Goal: Task Accomplishment & Management: Manage account settings

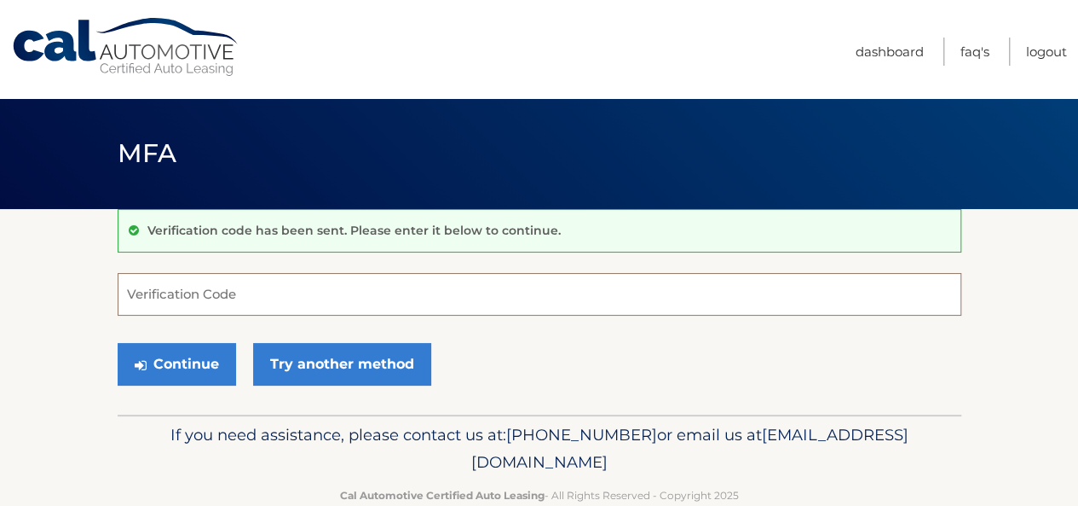
click at [510, 280] on input "Verification Code" at bounding box center [540, 294] width 844 height 43
drag, startPoint x: 209, startPoint y: 354, endPoint x: 196, endPoint y: 367, distance: 18.1
click at [196, 367] on button "Continue" at bounding box center [177, 364] width 118 height 43
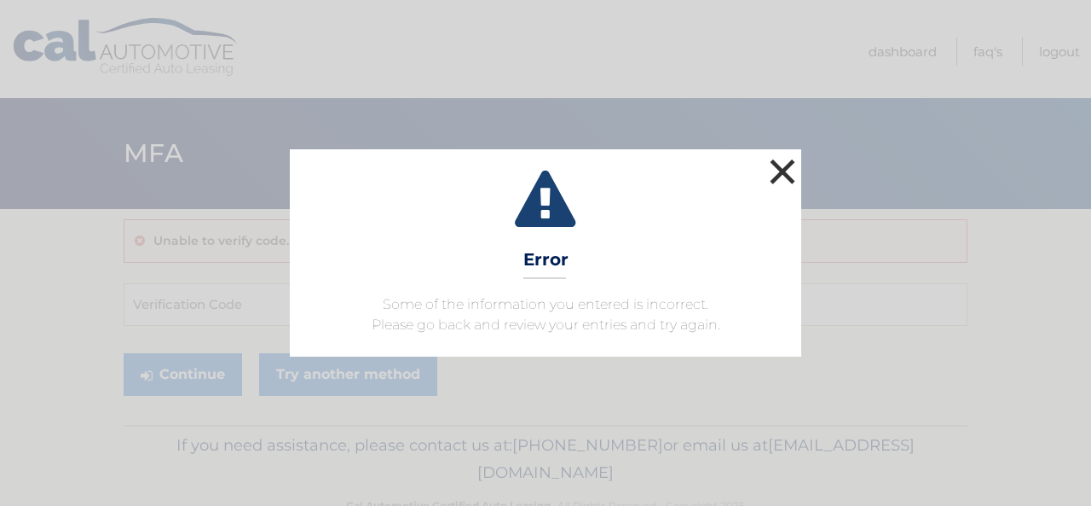
click at [795, 176] on button "×" at bounding box center [783, 171] width 34 height 34
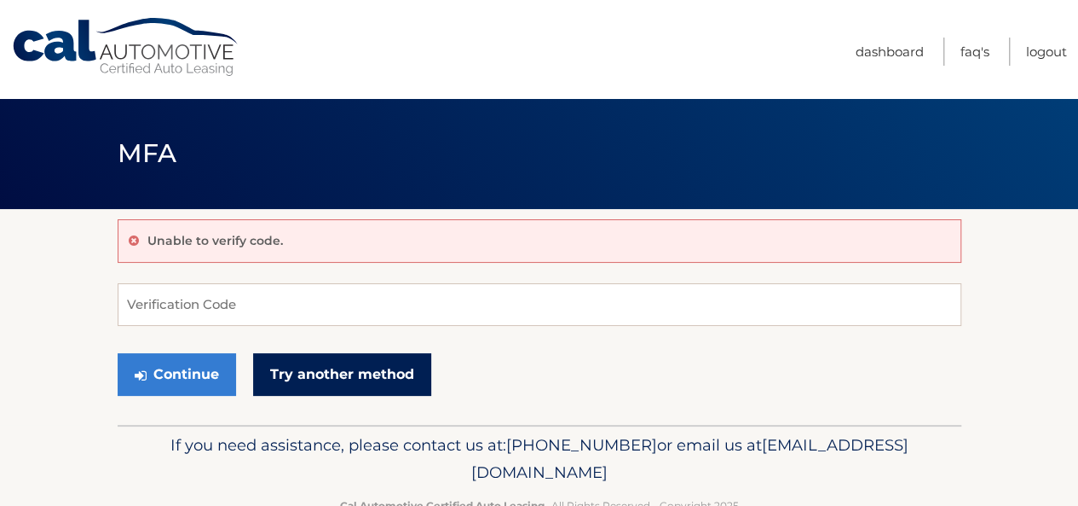
click at [355, 384] on link "Try another method" at bounding box center [342, 374] width 178 height 43
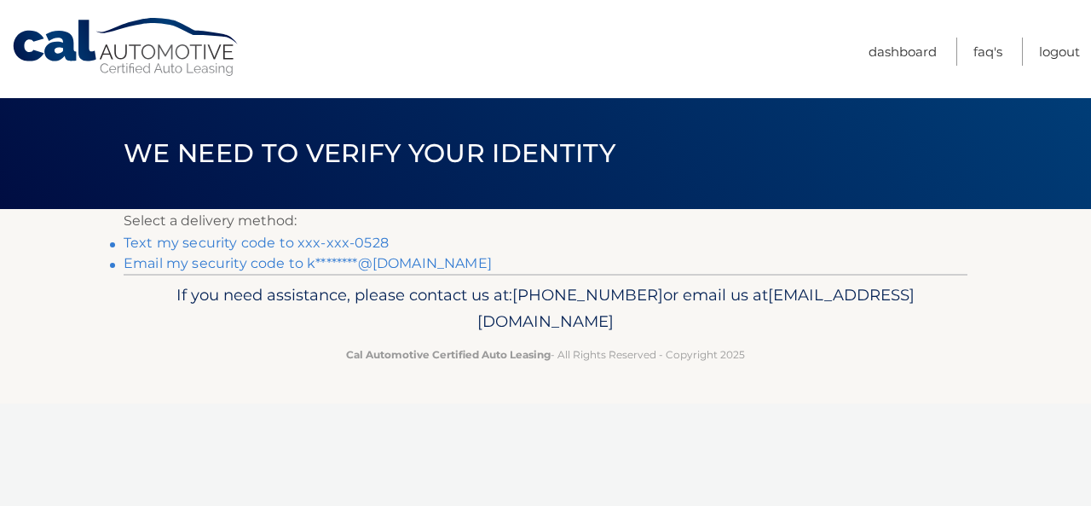
click at [254, 243] on link "Text my security code to xxx-xxx-0528" at bounding box center [256, 242] width 265 height 16
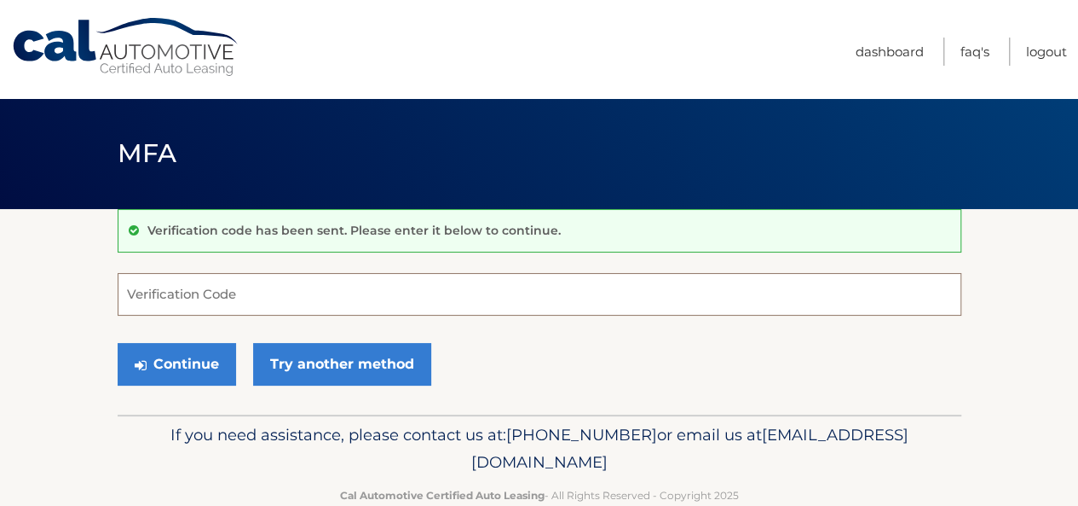
click at [231, 291] on input "Verification Code" at bounding box center [540, 294] width 844 height 43
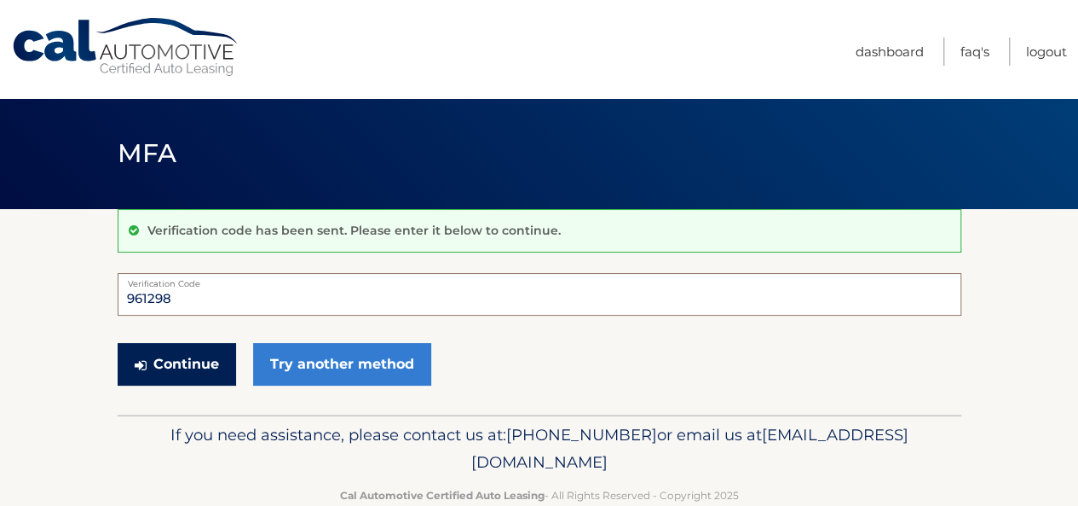
type input "961298"
click at [215, 349] on button "Continue" at bounding box center [177, 364] width 118 height 43
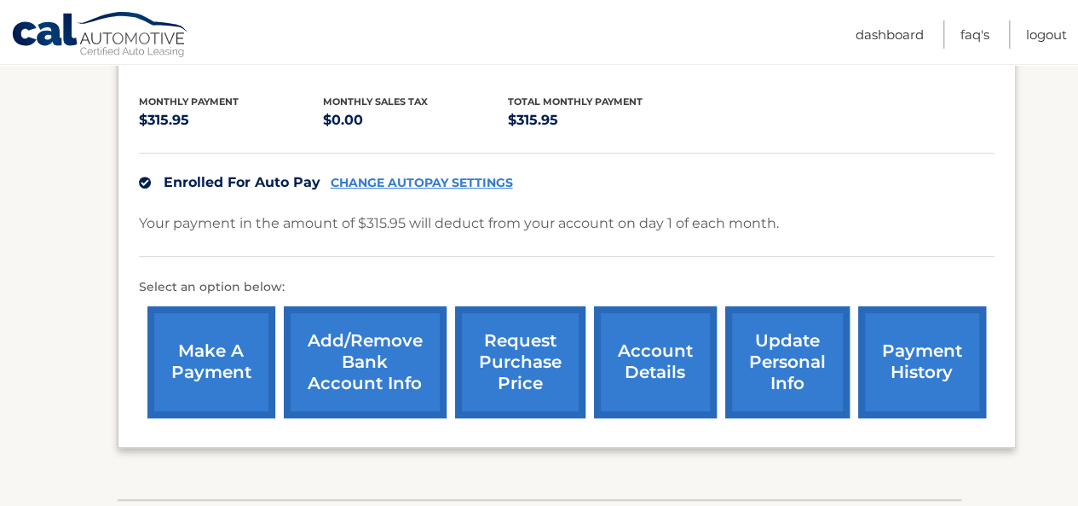
scroll to position [426, 0]
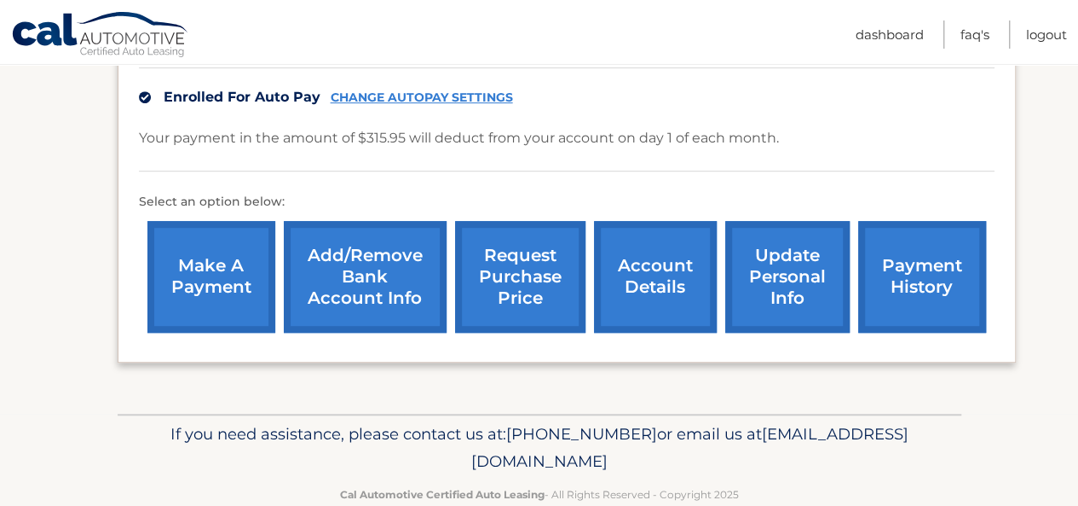
click at [650, 266] on link "account details" at bounding box center [655, 277] width 123 height 112
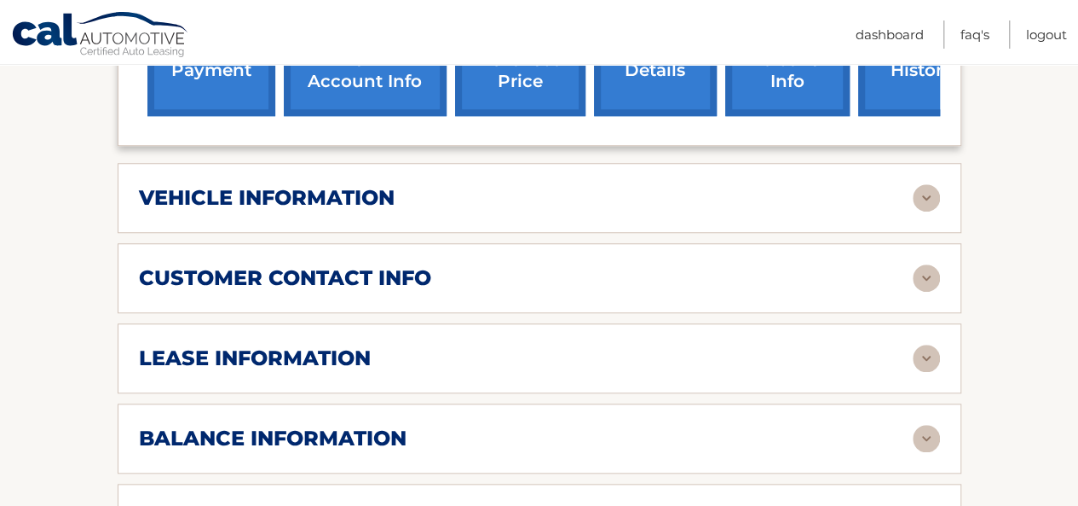
scroll to position [682, 0]
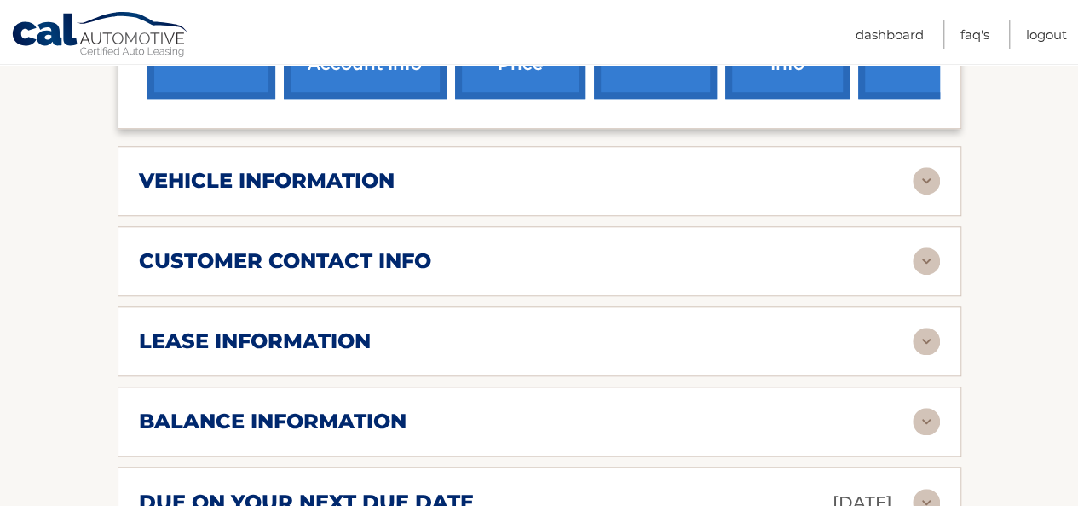
click at [934, 173] on img at bounding box center [926, 180] width 27 height 27
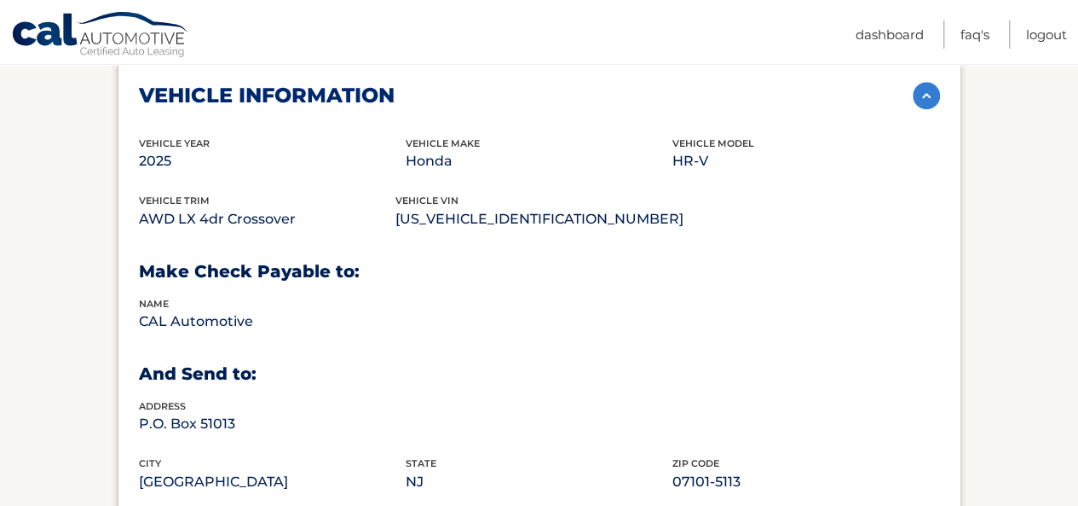
scroll to position [767, 0]
click at [922, 88] on img at bounding box center [926, 95] width 27 height 27
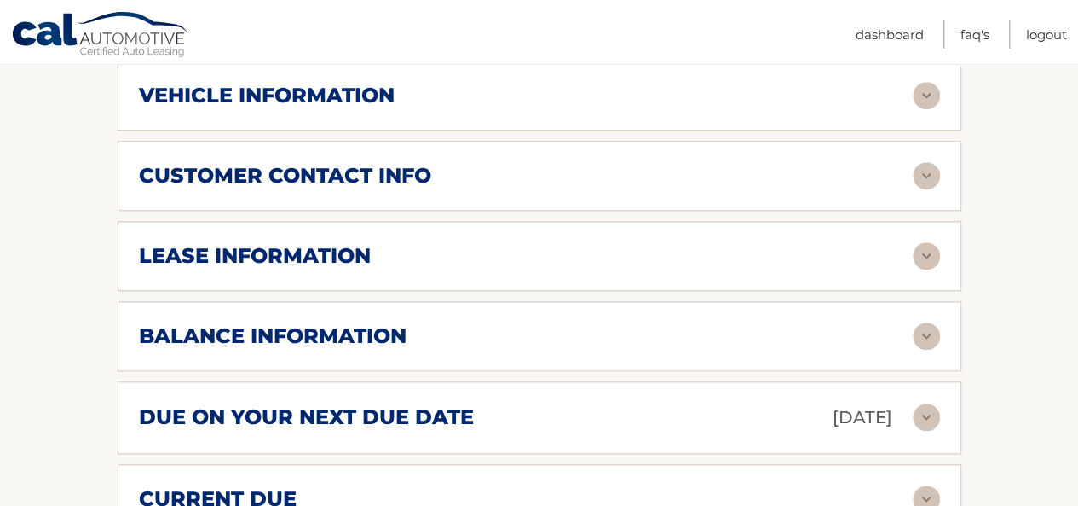
click at [913, 170] on img at bounding box center [926, 175] width 27 height 27
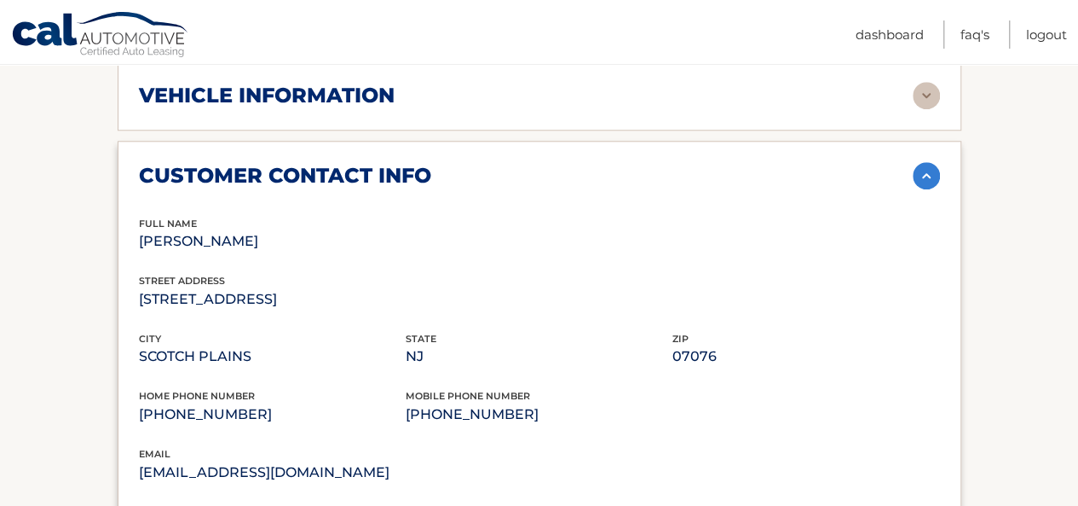
scroll to position [938, 0]
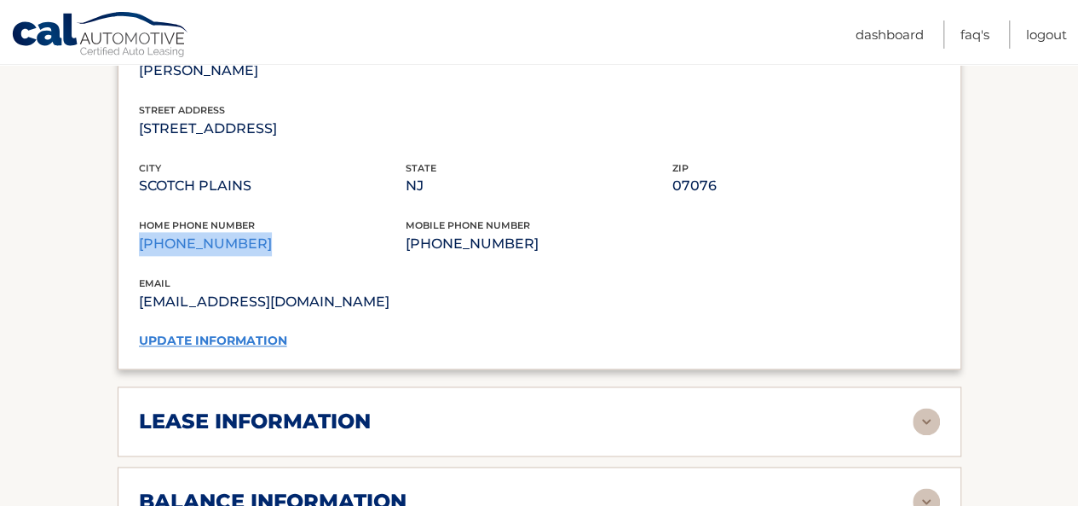
drag, startPoint x: 240, startPoint y: 234, endPoint x: 136, endPoint y: 237, distance: 104.9
click at [136, 237] on div "customer contact info full name WILLIAM KLUCKAS street address 2235 COLES AVE c…" at bounding box center [540, 169] width 844 height 399
drag, startPoint x: 721, startPoint y: 298, endPoint x: 704, endPoint y: 292, distance: 18.4
click at [720, 299] on div "email kluckas74@gmail.com" at bounding box center [539, 304] width 801 height 58
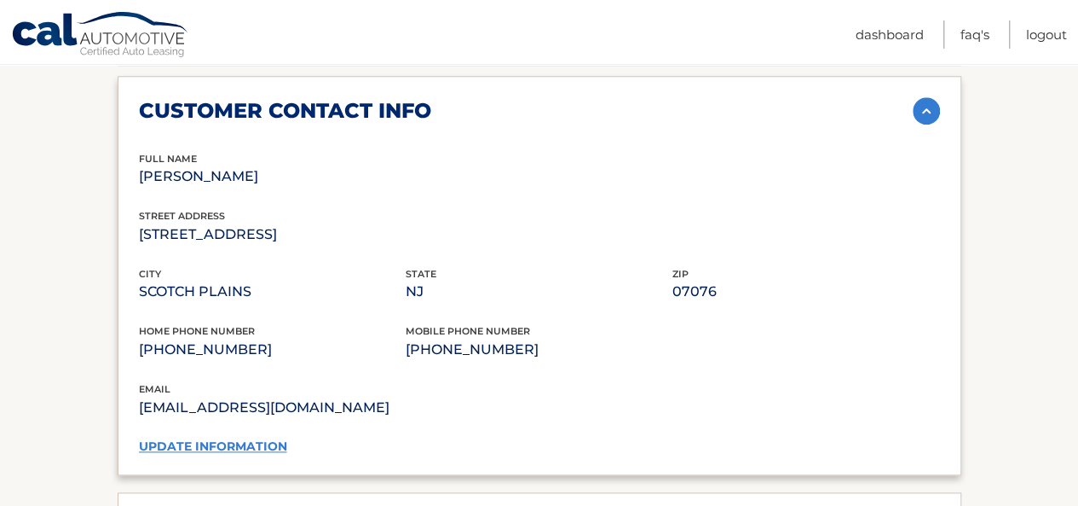
scroll to position [852, 0]
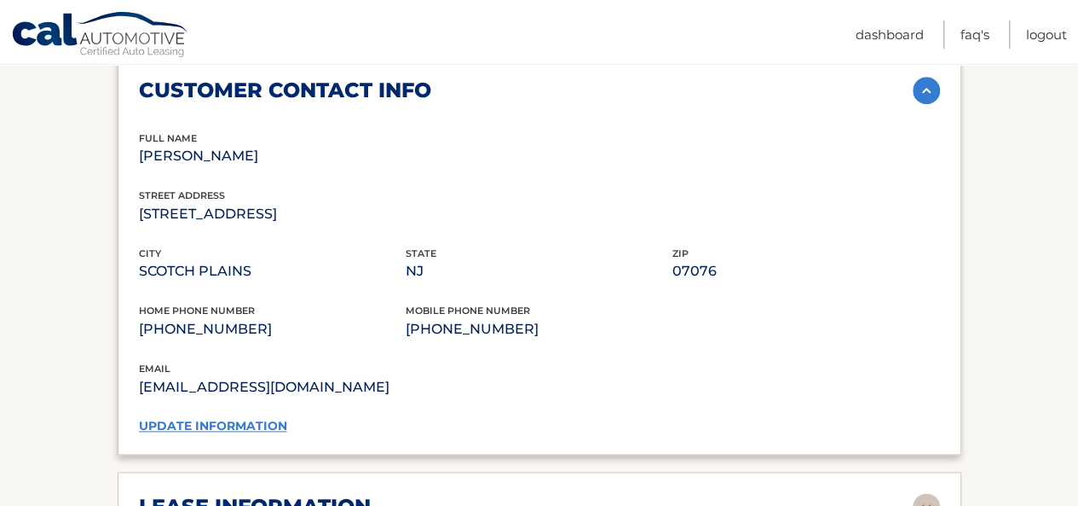
click at [270, 418] on link "update information" at bounding box center [213, 425] width 148 height 15
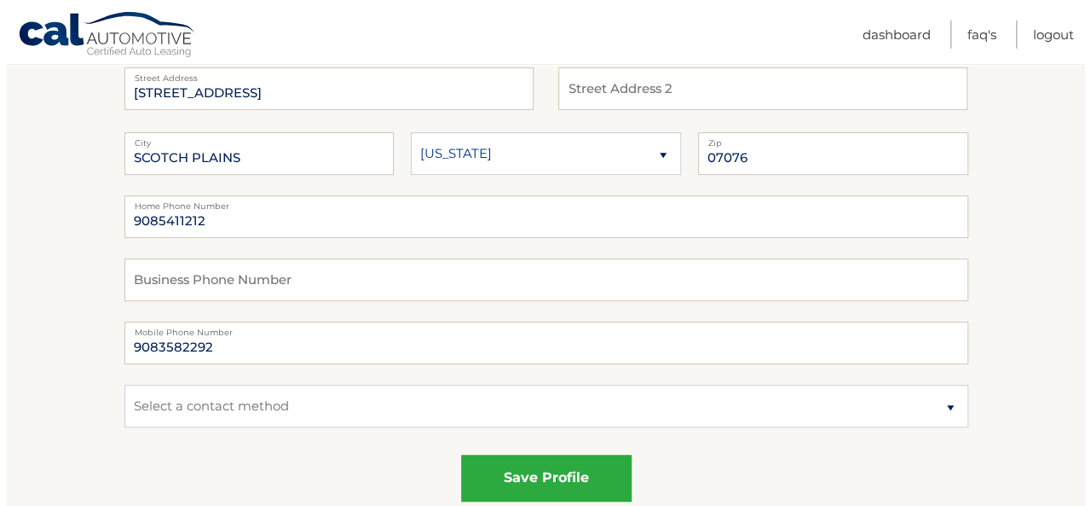
scroll to position [341, 0]
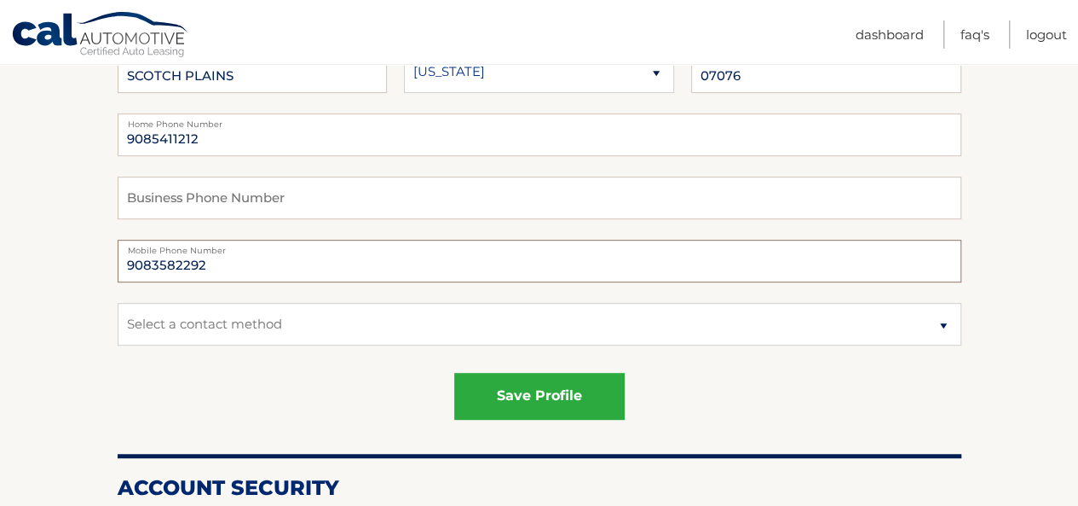
click at [292, 271] on input "9083582292" at bounding box center [540, 261] width 844 height 43
click at [292, 272] on input "9083582292" at bounding box center [540, 261] width 844 height 43
type input "9085100528"
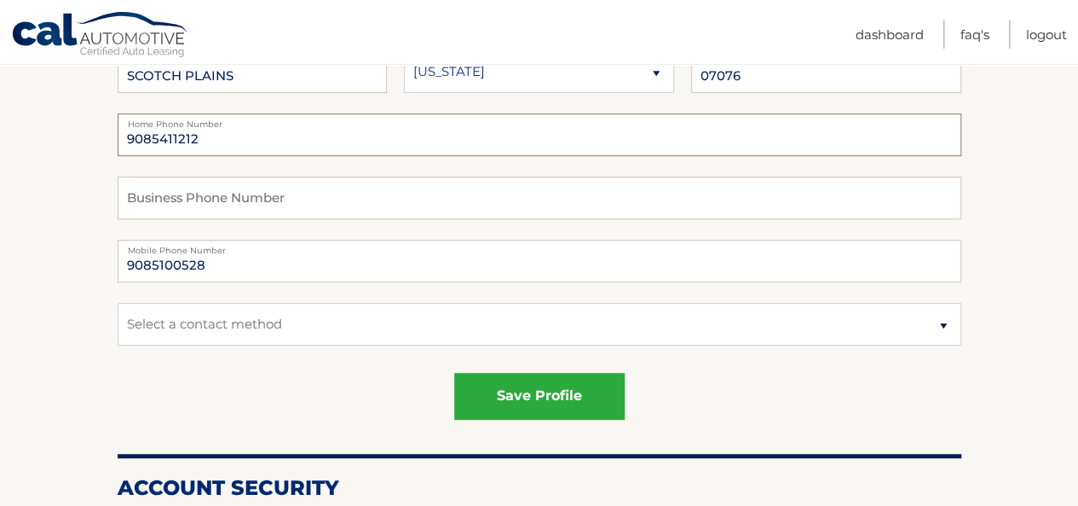
click at [240, 137] on input "9085411212" at bounding box center [540, 134] width 844 height 43
click at [240, 138] on input "9085411212" at bounding box center [540, 134] width 844 height 43
type input "9085100528"
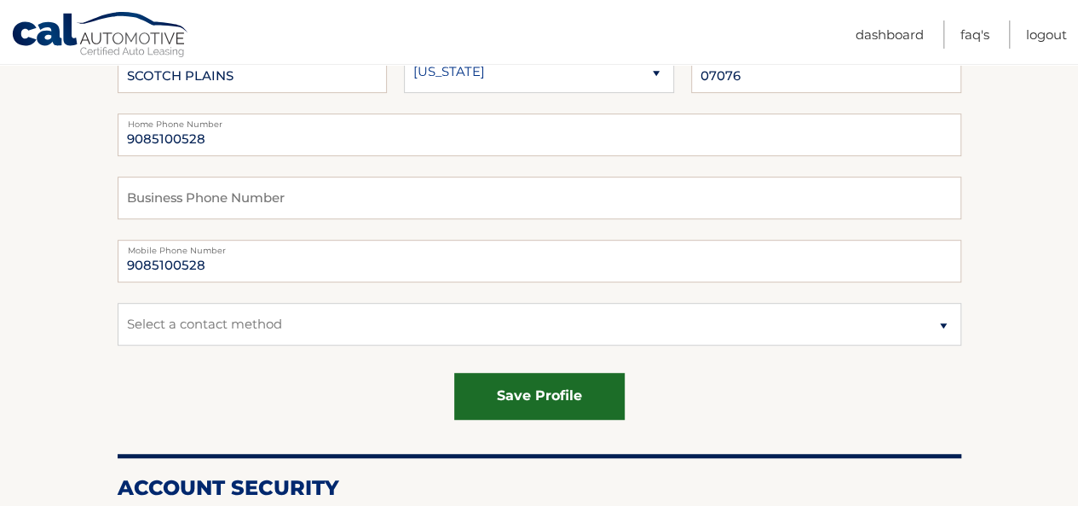
drag, startPoint x: 500, startPoint y: 390, endPoint x: 503, endPoint y: 398, distance: 9.2
click at [503, 398] on button "save profile" at bounding box center [539, 396] width 170 height 47
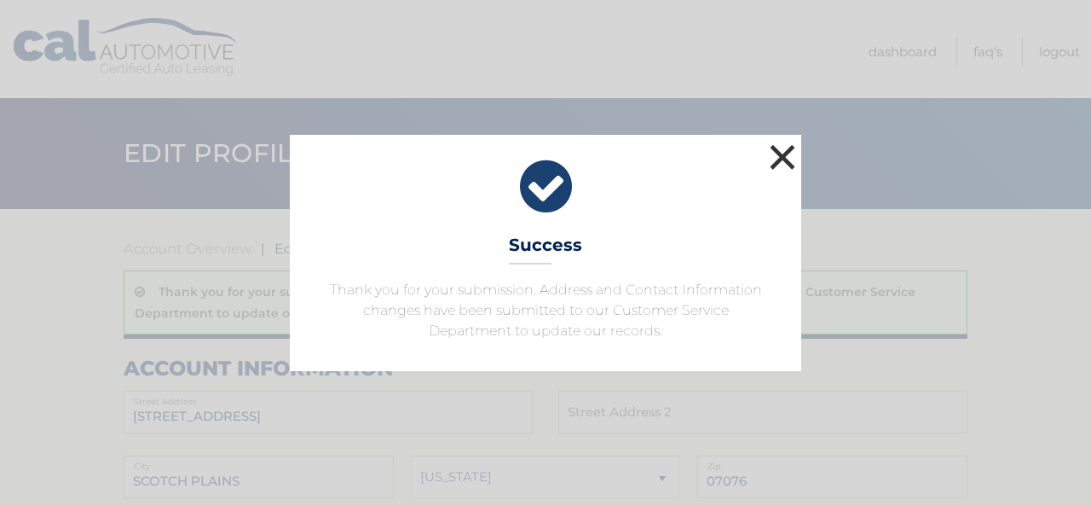
click at [788, 158] on button "×" at bounding box center [783, 157] width 34 height 34
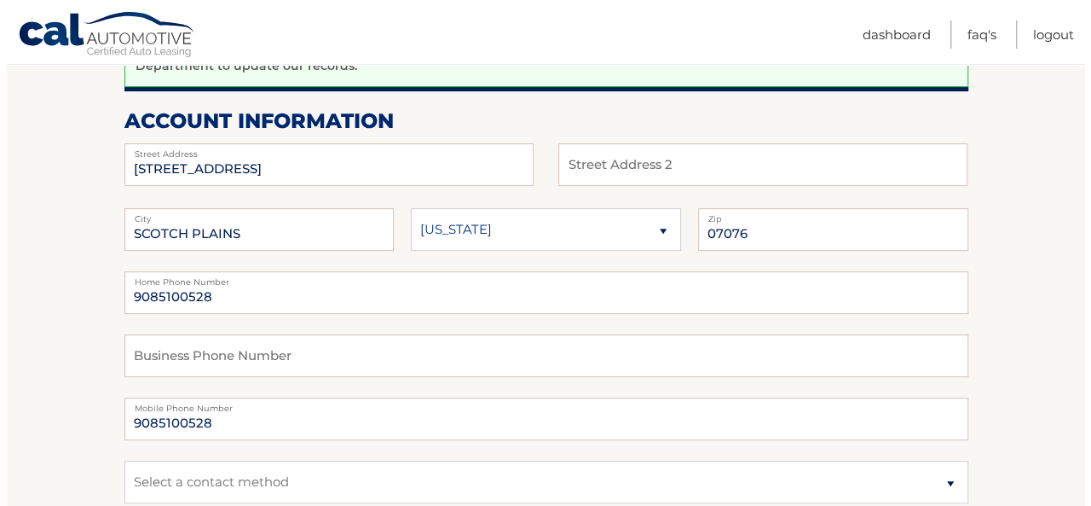
scroll to position [426, 0]
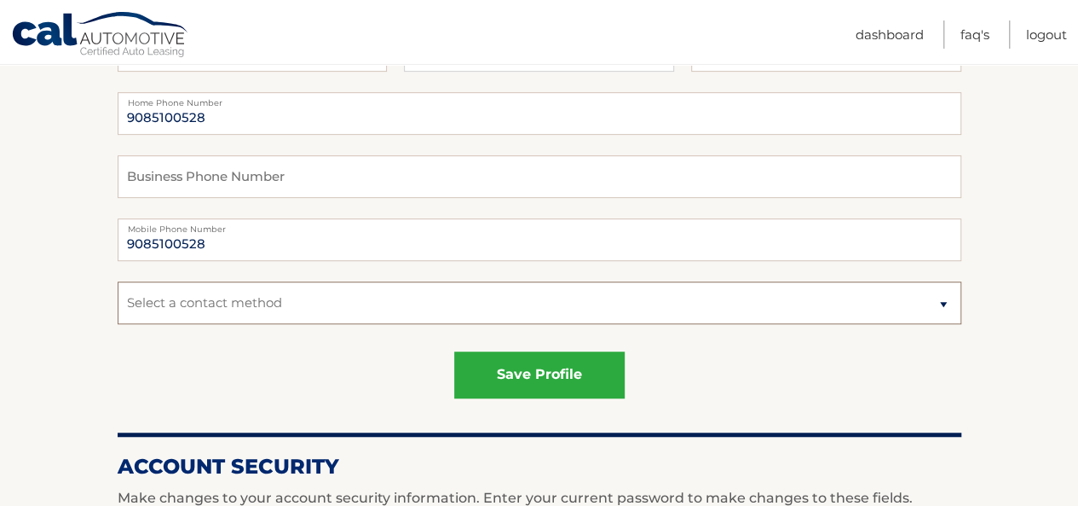
click at [432, 311] on select "Select a contact method Mobile Home" at bounding box center [540, 302] width 844 height 43
select select "1"
click at [118, 281] on select "Select a contact method Mobile Home" at bounding box center [540, 302] width 844 height 43
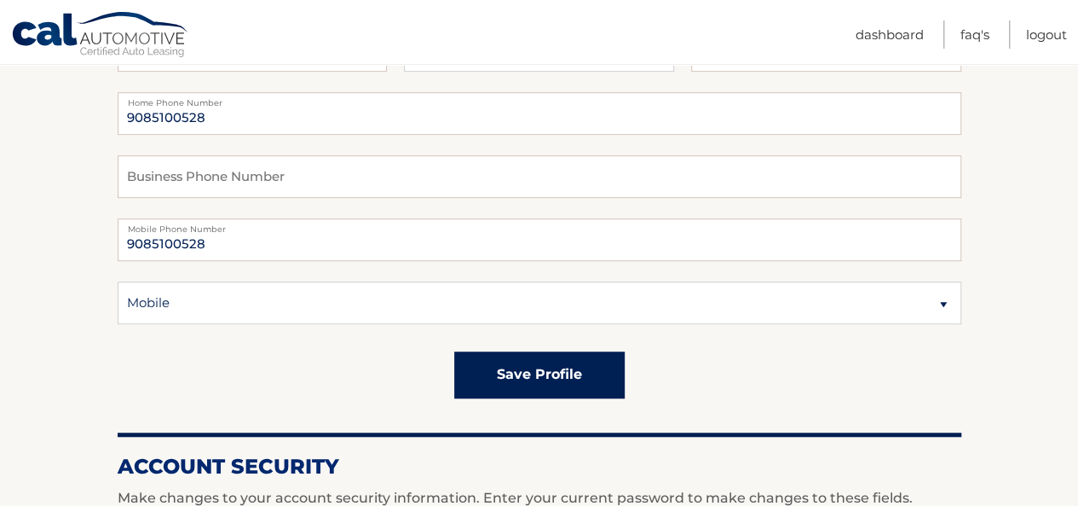
click at [513, 363] on button "save profile" at bounding box center [539, 374] width 170 height 47
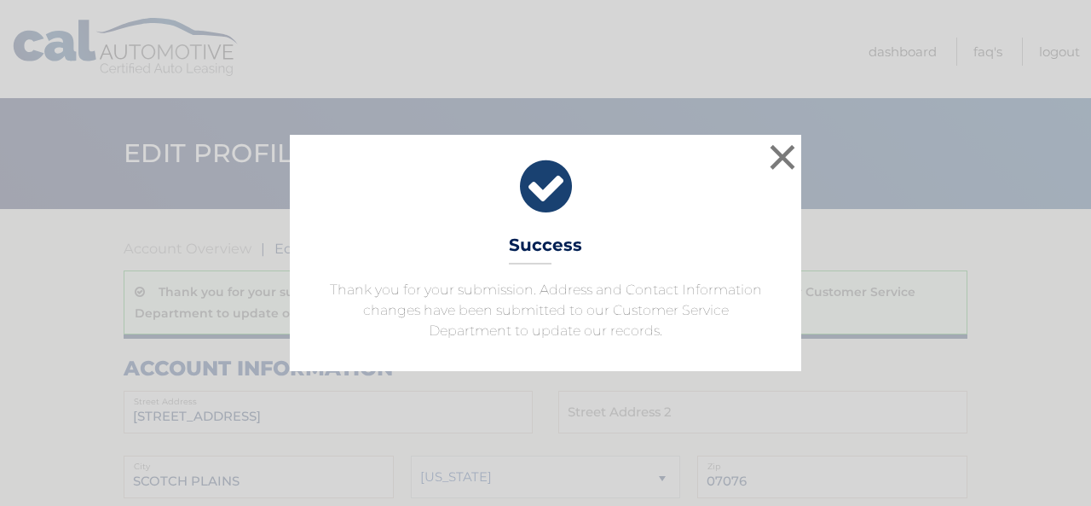
click at [9, 296] on div "× Success Thank you for your submission. Address and Contact Information change…" at bounding box center [546, 252] width 1078 height 235
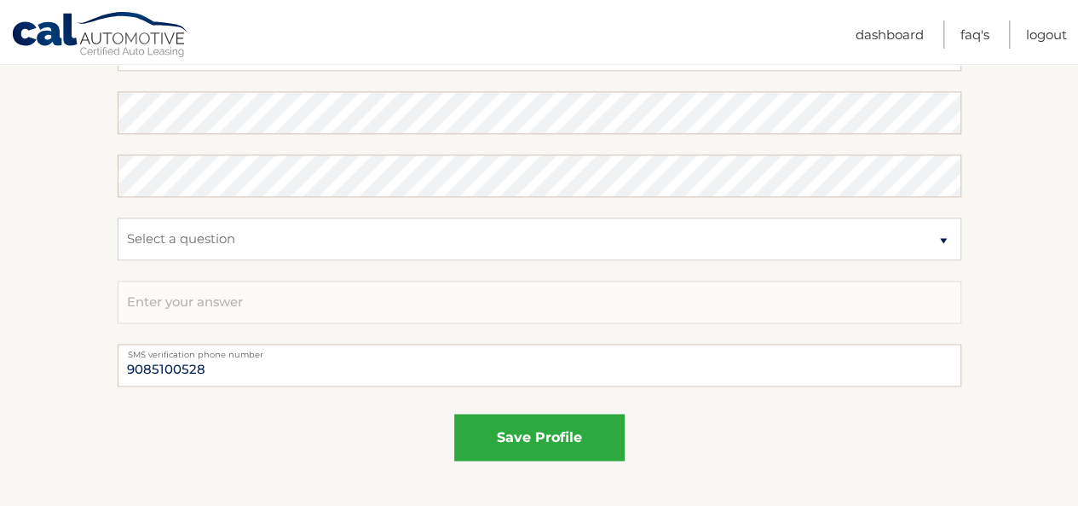
scroll to position [1108, 0]
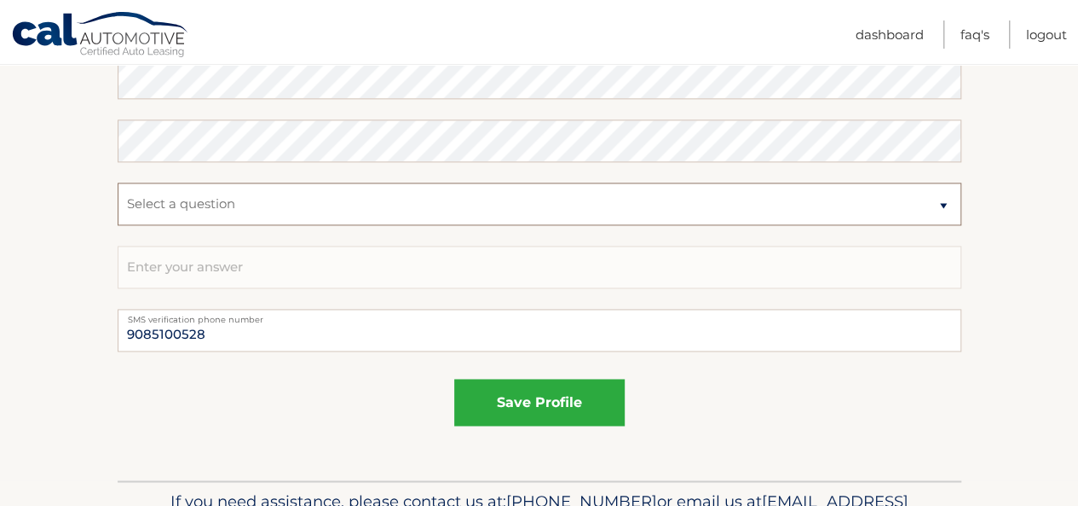
click at [317, 205] on select "Select a question What was the name of your elementary school? What is your mot…" at bounding box center [540, 203] width 844 height 43
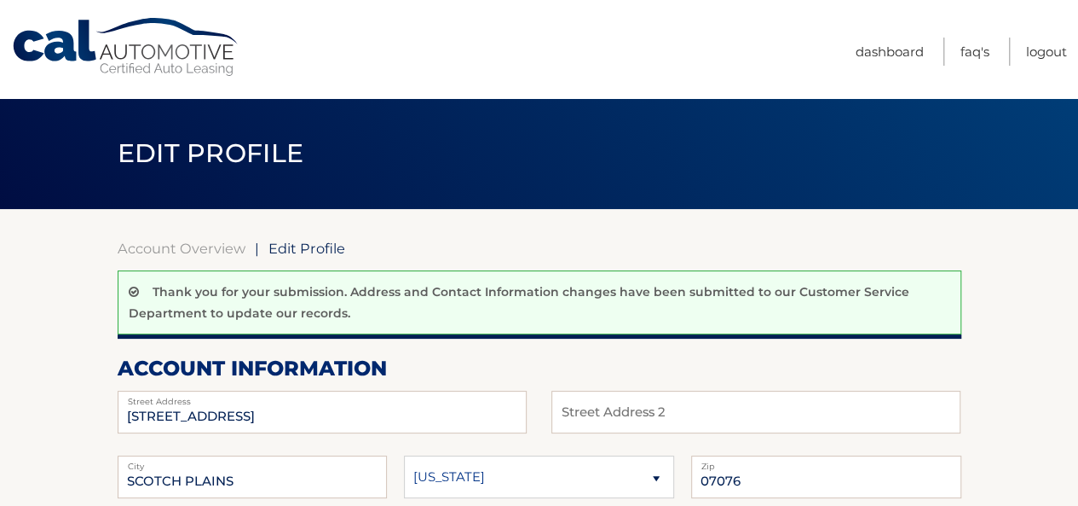
click at [78, 35] on link "Cal Automotive" at bounding box center [126, 47] width 230 height 61
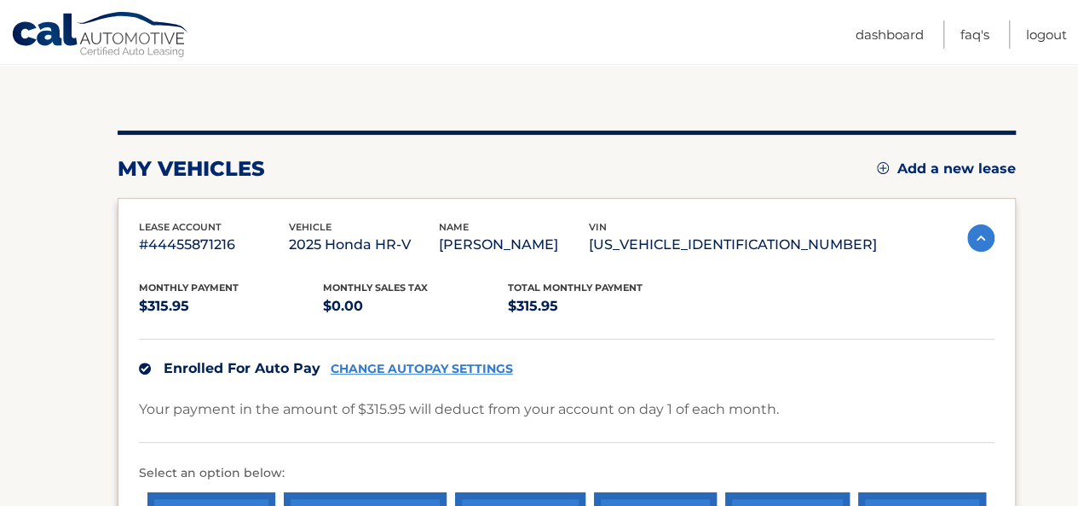
scroll to position [256, 0]
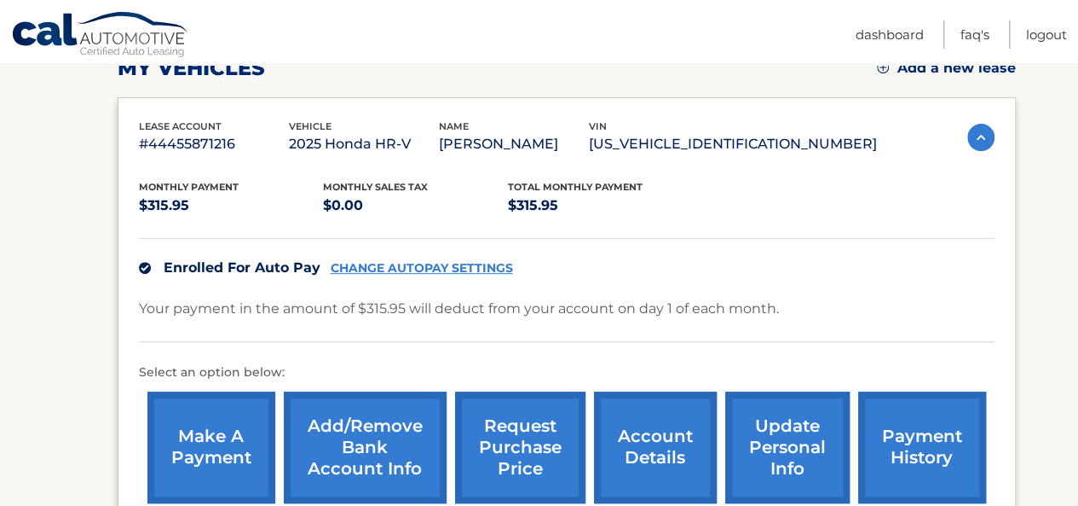
click at [677, 439] on link "account details" at bounding box center [655, 447] width 123 height 112
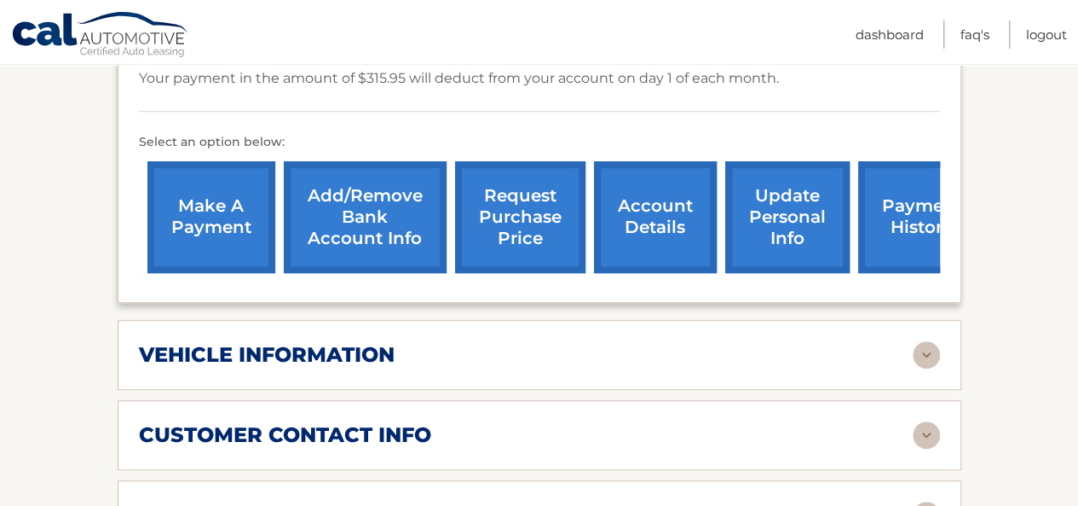
scroll to position [682, 0]
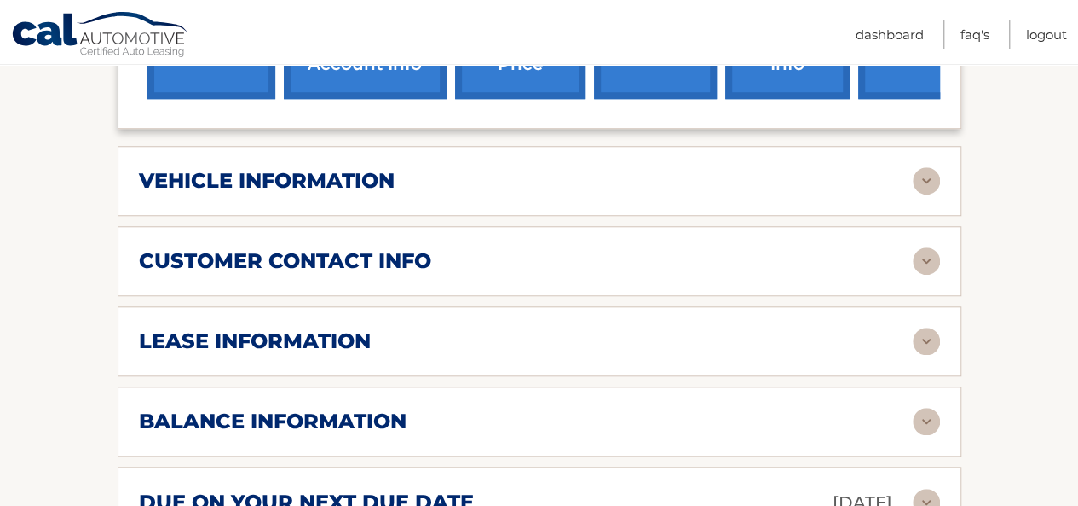
click at [940, 332] on div "lease information Contract Start Date [DATE] Term 39 Maturity Date [DATE] Start…" at bounding box center [540, 341] width 844 height 70
click at [929, 336] on img at bounding box center [926, 340] width 27 height 27
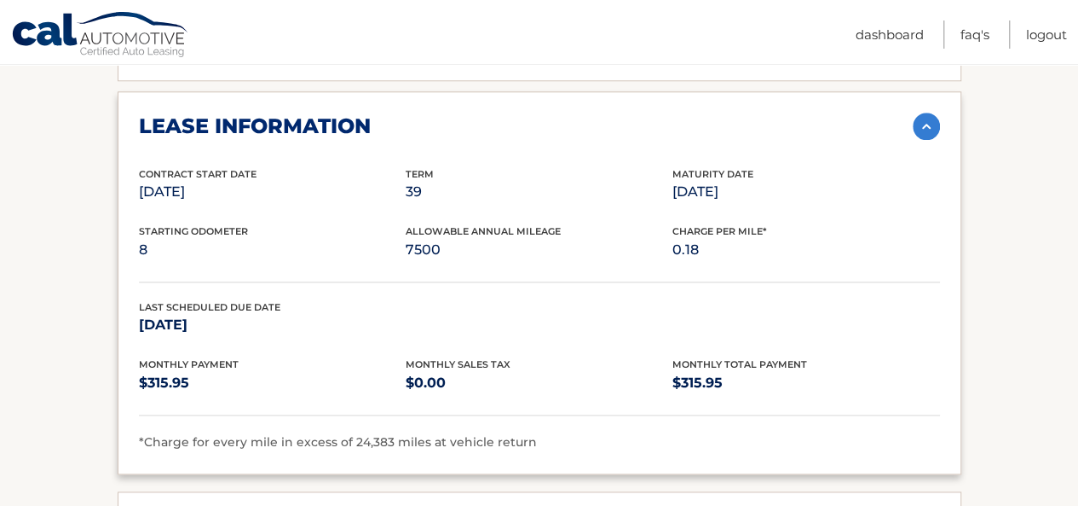
scroll to position [767, 0]
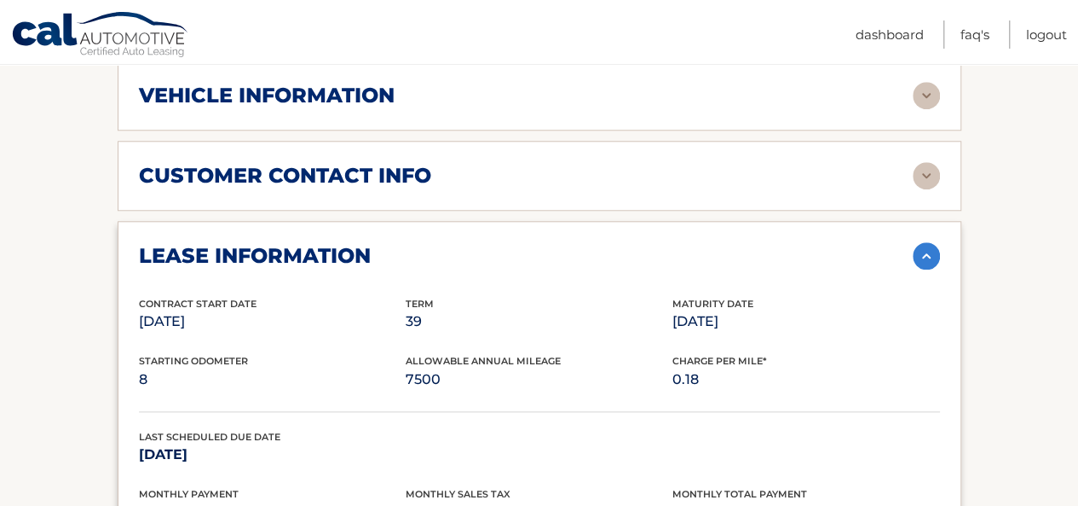
click at [935, 253] on img at bounding box center [926, 255] width 27 height 27
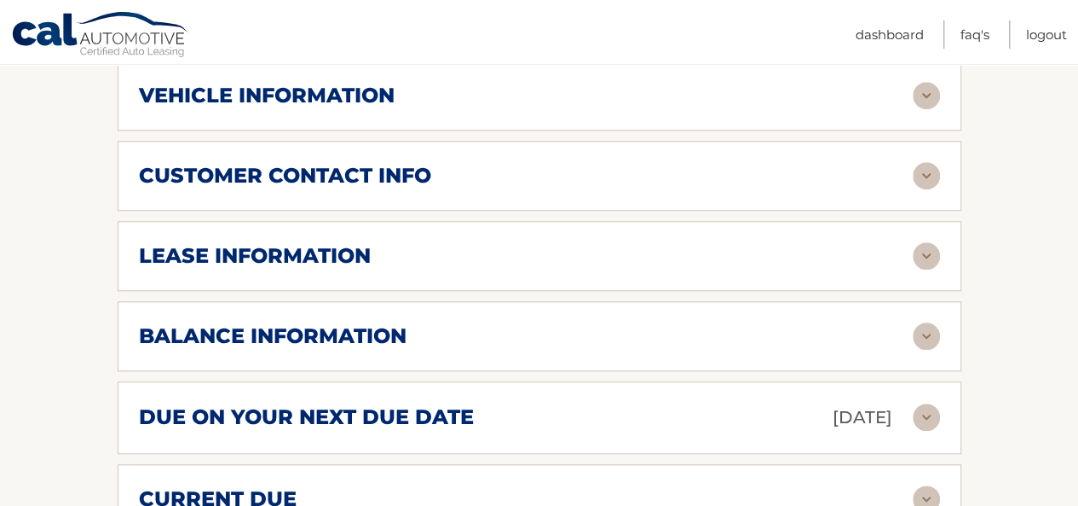
click at [926, 322] on img at bounding box center [926, 335] width 27 height 27
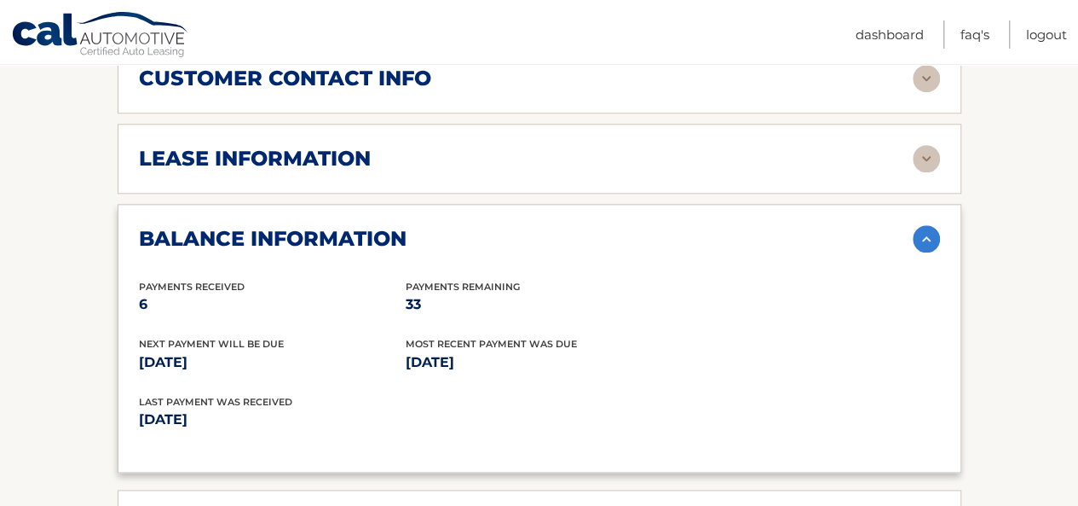
scroll to position [938, 0]
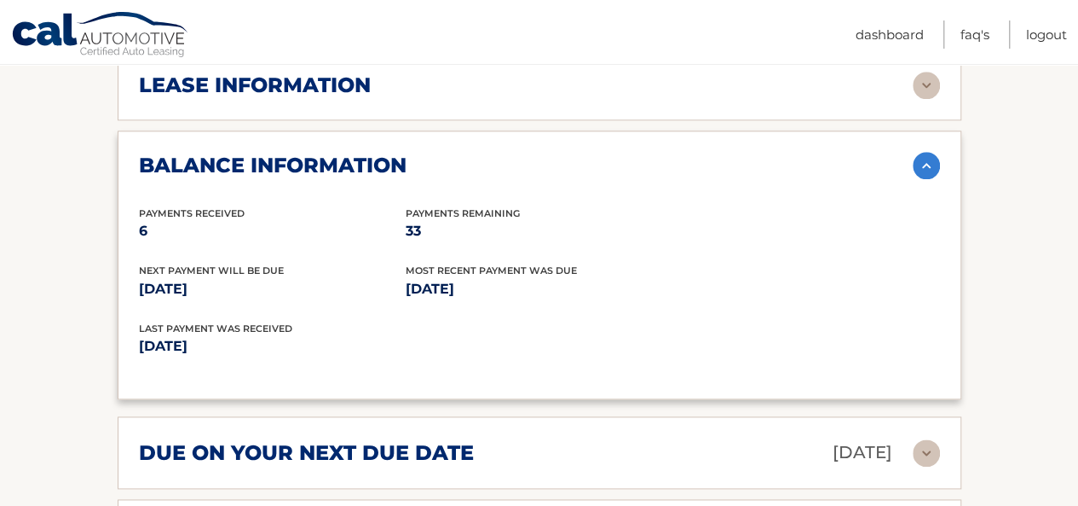
click at [939, 170] on img at bounding box center [926, 165] width 27 height 27
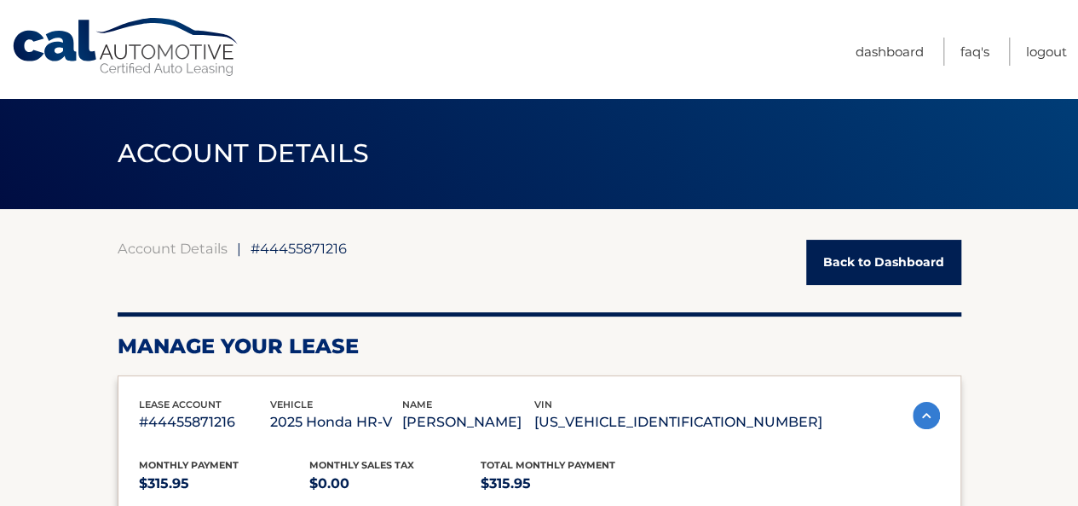
scroll to position [85, 0]
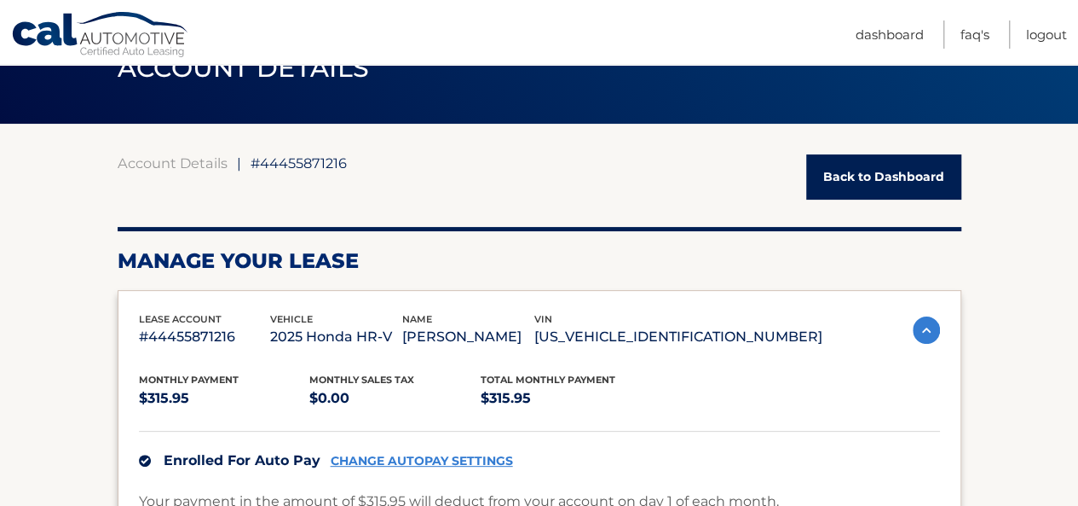
click at [861, 193] on link "Back to Dashboard" at bounding box center [883, 176] width 155 height 45
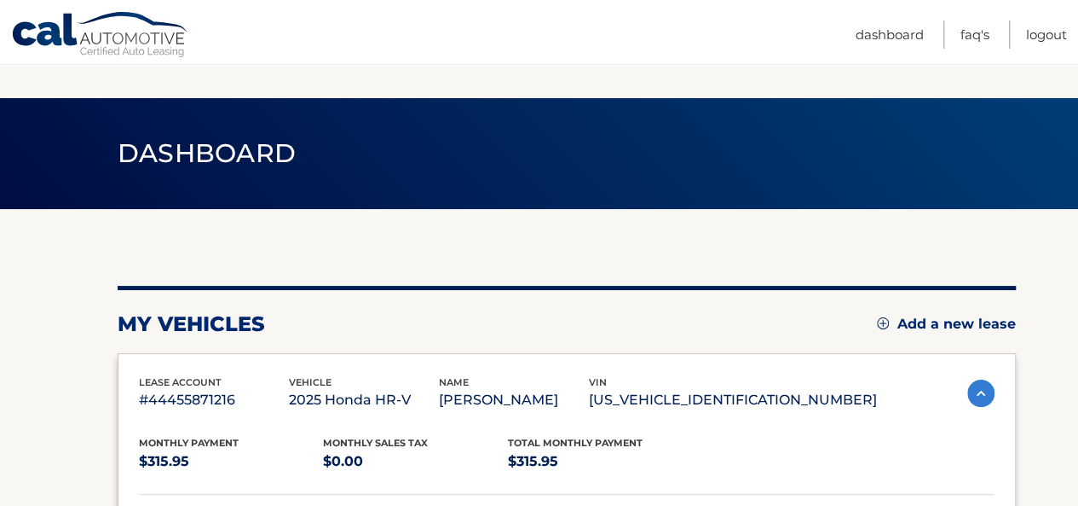
scroll to position [256, 0]
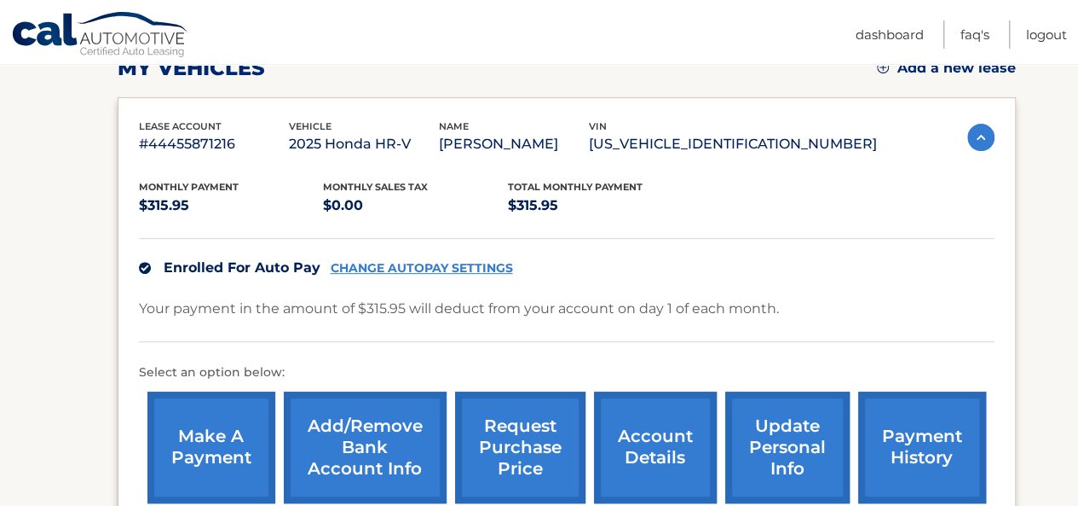
click at [809, 427] on link "update personal info" at bounding box center [787, 447] width 124 height 112
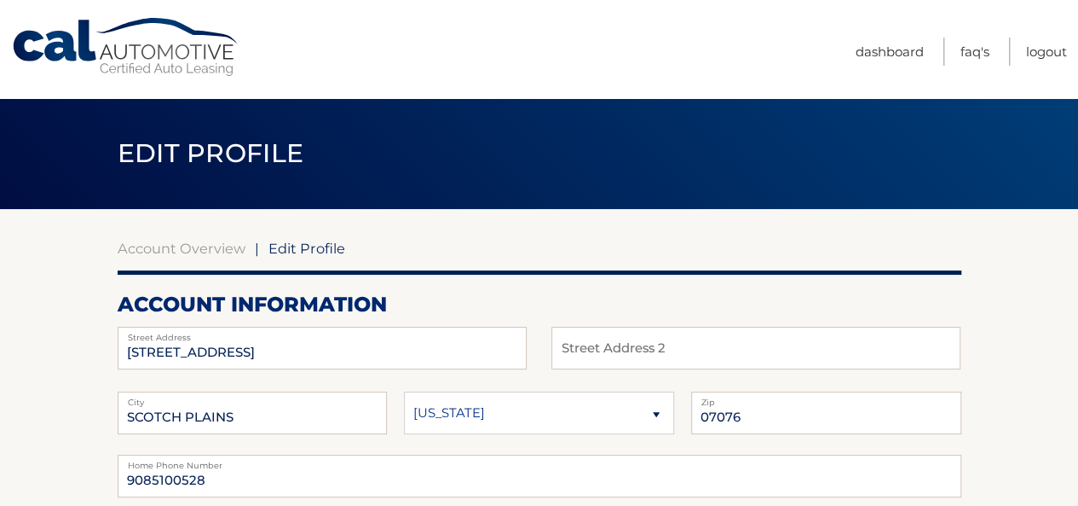
click at [64, 38] on link "Cal Automotive" at bounding box center [126, 47] width 230 height 61
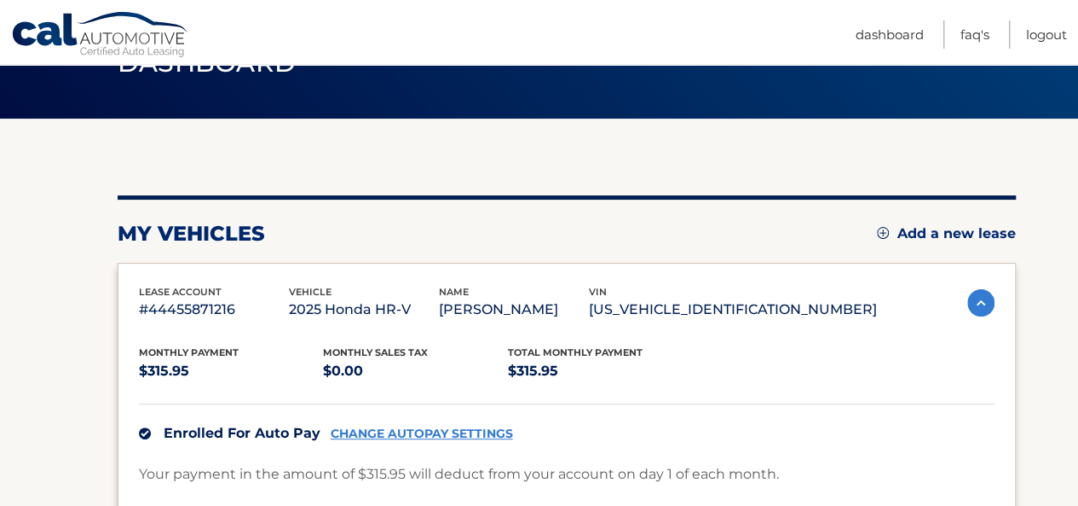
scroll to position [170, 0]
